Goal: Find specific page/section: Find specific page/section

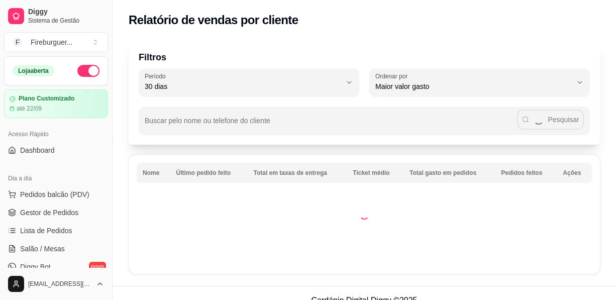
select select "30"
select select "HIGHEST_TOTAL_SPENT_WITH_ORDERS"
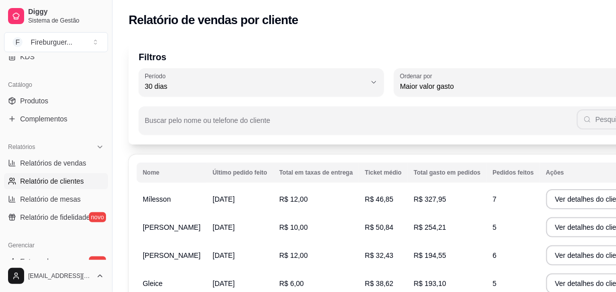
click at [61, 161] on span "Relatórios de vendas" at bounding box center [53, 163] width 66 height 10
select select "ALL"
select select "0"
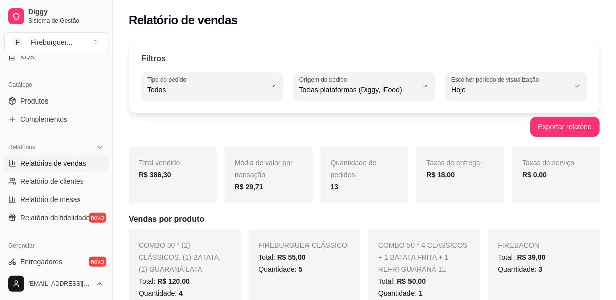
click at [61, 161] on span "Relatórios de vendas" at bounding box center [53, 163] width 66 height 10
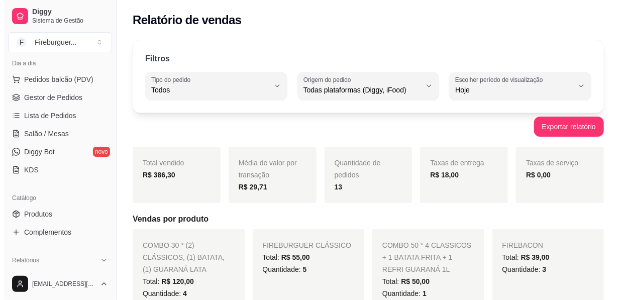
scroll to position [94, 0]
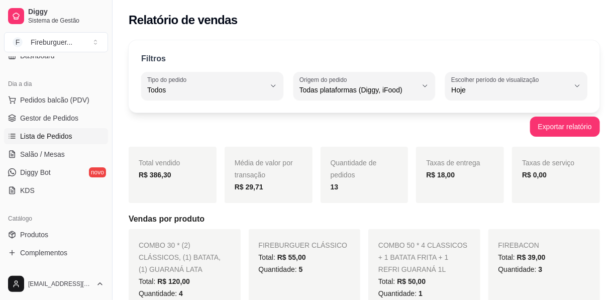
click at [68, 134] on span "Lista de Pedidos" at bounding box center [46, 136] width 52 height 10
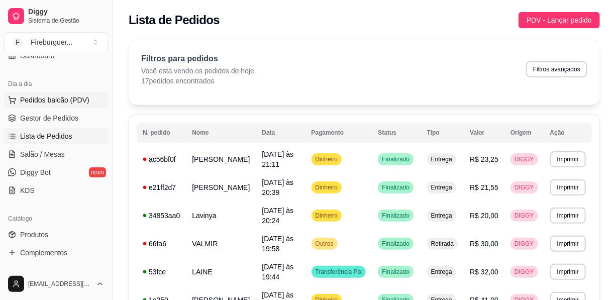
click at [71, 94] on button "Pedidos balcão (PDV)" at bounding box center [56, 100] width 104 height 16
